Goal: Share content

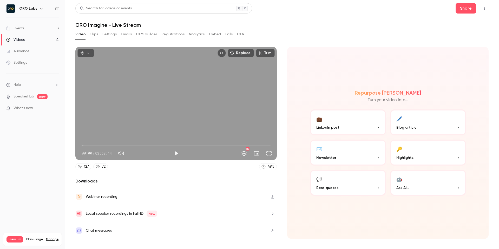
click at [354, 116] on button "💼 LinkedIn post" at bounding box center [348, 122] width 76 height 26
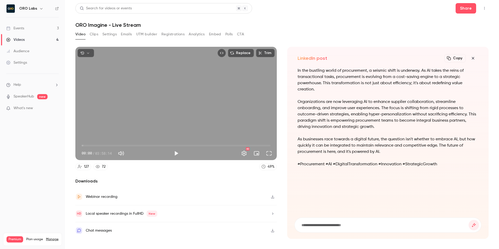
click at [453, 56] on button "Copy" at bounding box center [455, 58] width 21 height 8
click at [476, 59] on icon "button" at bounding box center [473, 58] width 6 height 4
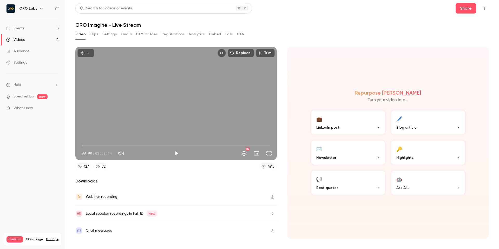
click at [416, 117] on button "🖊️ Blog article" at bounding box center [428, 122] width 76 height 26
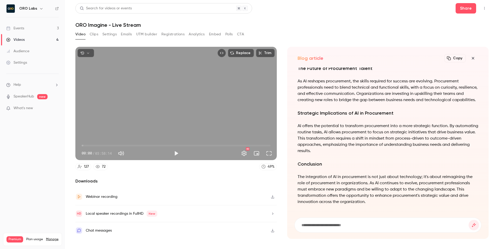
click at [456, 53] on div "Copy" at bounding box center [462, 58] width 34 height 10
click at [455, 56] on button "Copy" at bounding box center [455, 58] width 21 height 8
click at [473, 59] on icon "button" at bounding box center [473, 58] width 2 height 2
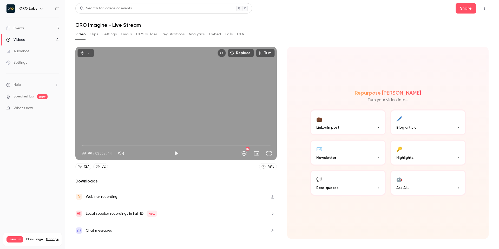
click at [351, 152] on button "✉️ Newsletter" at bounding box center [348, 153] width 76 height 26
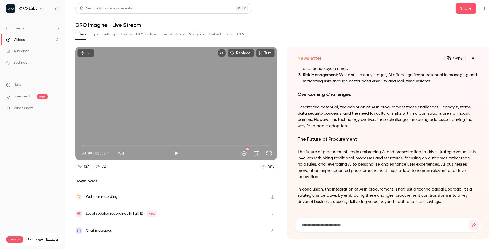
click at [453, 58] on button "Copy" at bounding box center [455, 58] width 21 height 8
click at [473, 59] on icon "button" at bounding box center [473, 58] width 6 height 4
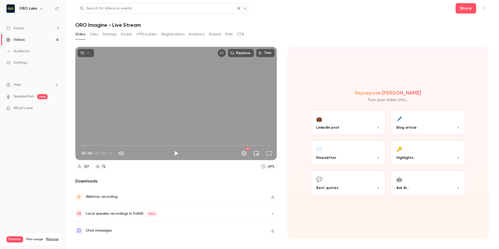
click at [364, 182] on button "💬 Best quotes" at bounding box center [348, 183] width 76 height 26
